Goal: Task Accomplishment & Management: Manage account settings

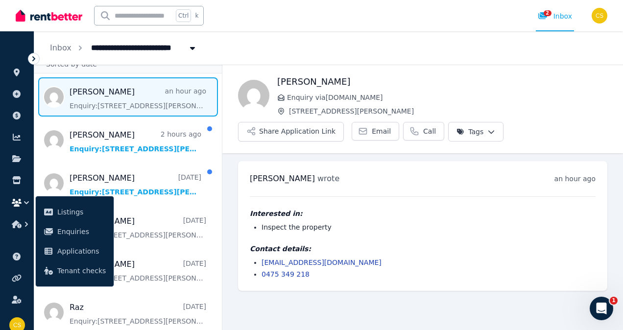
scroll to position [39, 0]
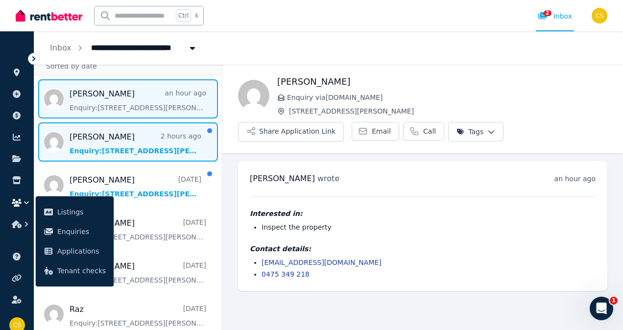
click at [136, 155] on span "Message list" at bounding box center [128, 141] width 188 height 39
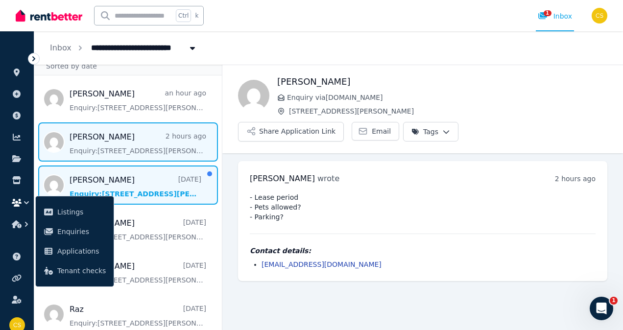
click at [134, 190] on span "Message list" at bounding box center [128, 185] width 188 height 39
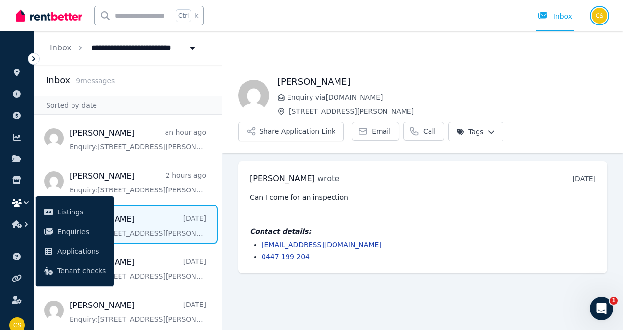
click at [598, 18] on img "button" at bounding box center [600, 16] width 16 height 16
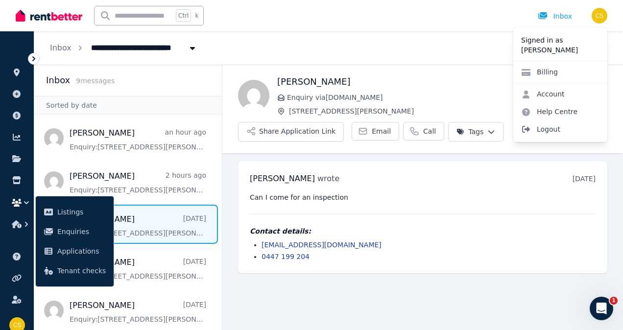
click at [547, 131] on span "Logout" at bounding box center [560, 130] width 94 height 18
